Goal: Task Accomplishment & Management: Manage account settings

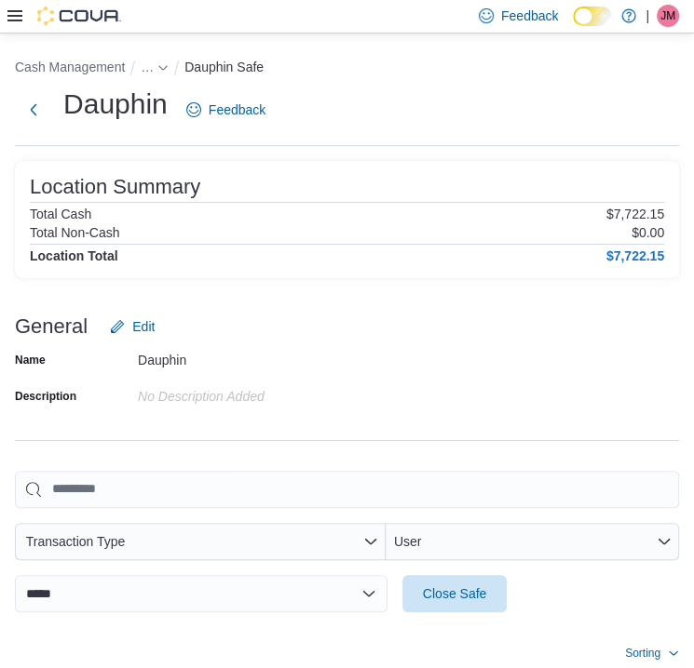
click at [670, 14] on span "JM" at bounding box center [667, 16] width 15 height 22
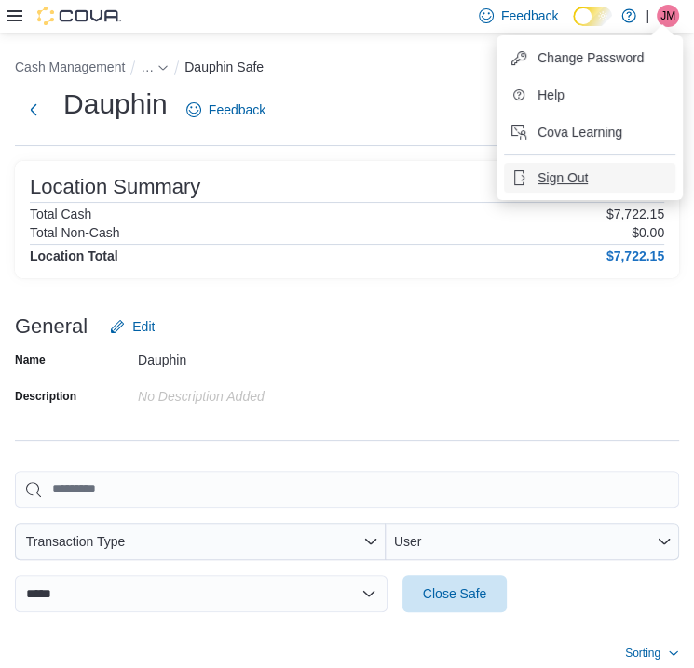
click at [597, 165] on button "Sign Out" at bounding box center [589, 178] width 171 height 30
